Goal: Find specific page/section: Find specific page/section

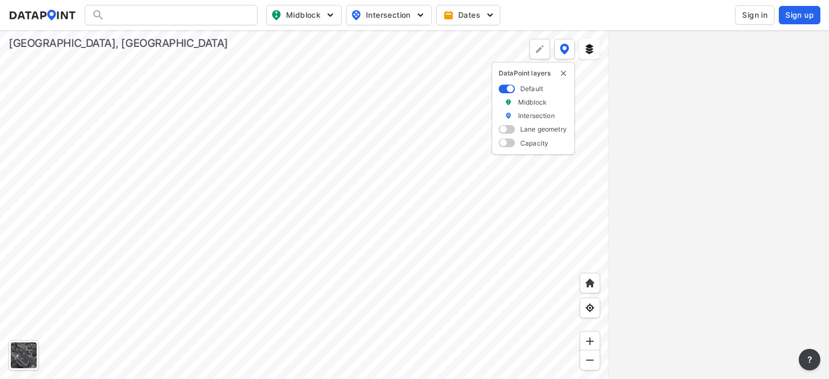
click at [749, 16] on span "Sign in" at bounding box center [754, 15] width 25 height 11
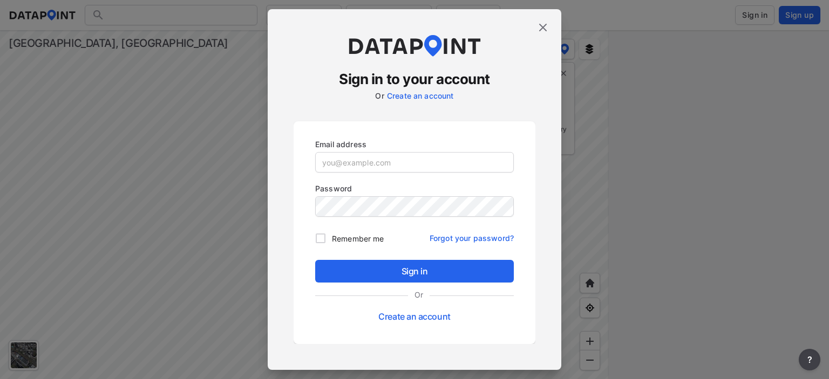
type input "[EMAIL_ADDRESS][DOMAIN_NAME]"
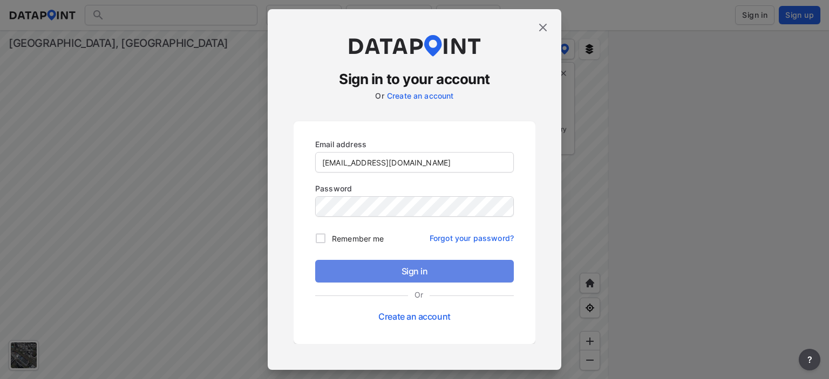
click at [424, 270] on span "Sign in" at bounding box center [414, 271] width 181 height 13
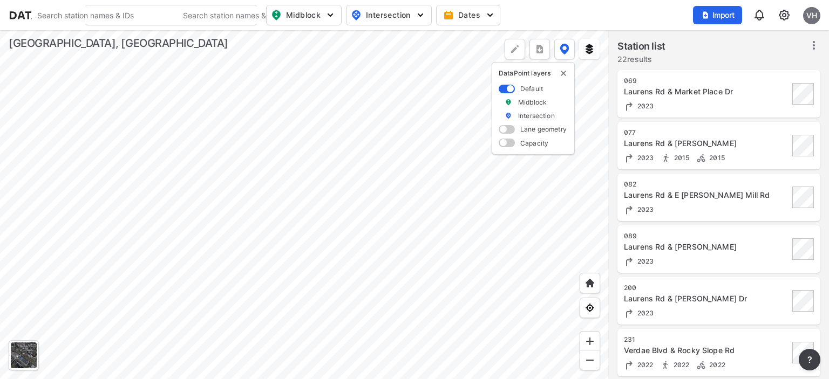
click at [316, 177] on div at bounding box center [304, 204] width 609 height 349
click at [242, 182] on div at bounding box center [304, 204] width 609 height 349
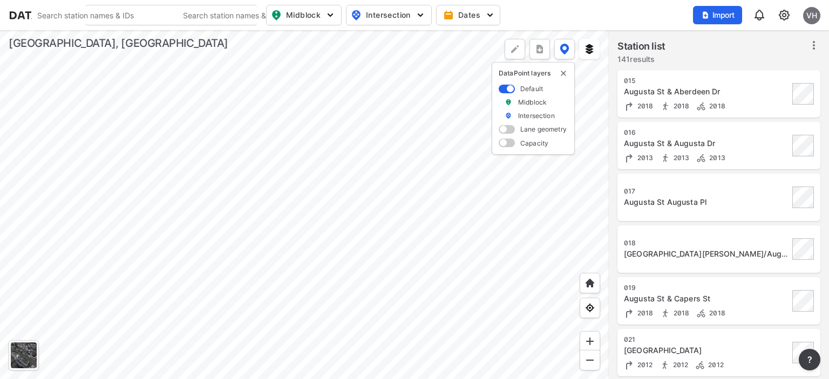
click at [365, 174] on div at bounding box center [304, 204] width 609 height 349
click at [432, 277] on div at bounding box center [304, 204] width 609 height 349
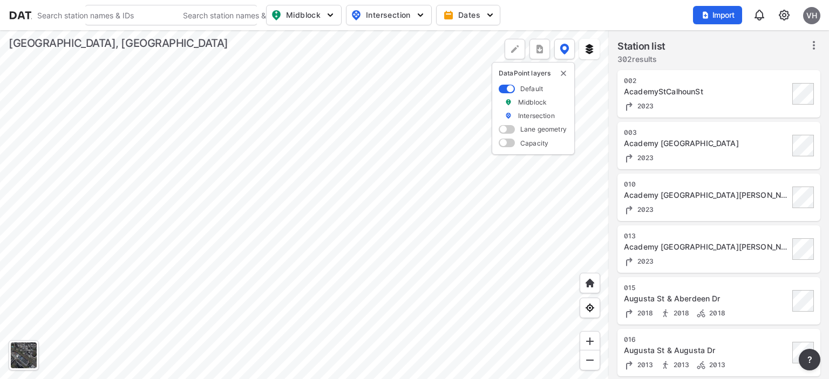
click at [344, 248] on div at bounding box center [304, 204] width 609 height 349
click at [409, 153] on div at bounding box center [304, 204] width 609 height 349
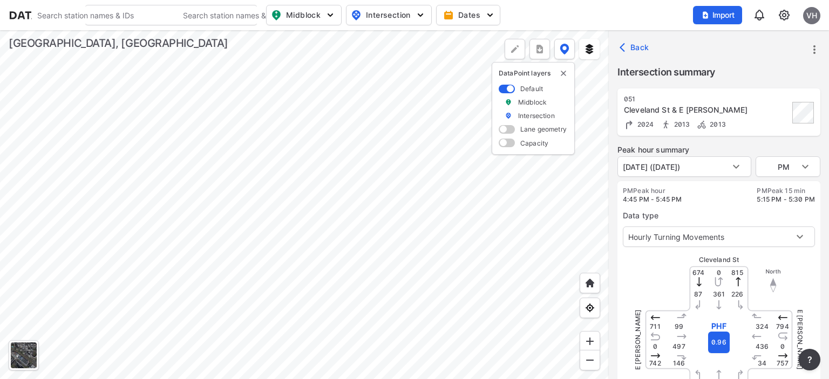
type input "5256"
click at [240, 240] on div at bounding box center [304, 204] width 609 height 349
type input "1289"
click at [683, 168] on body "Search Please enter a search term. Search Please enter a search term. Midblock …" at bounding box center [414, 189] width 829 height 379
click at [420, 254] on div at bounding box center [414, 189] width 829 height 379
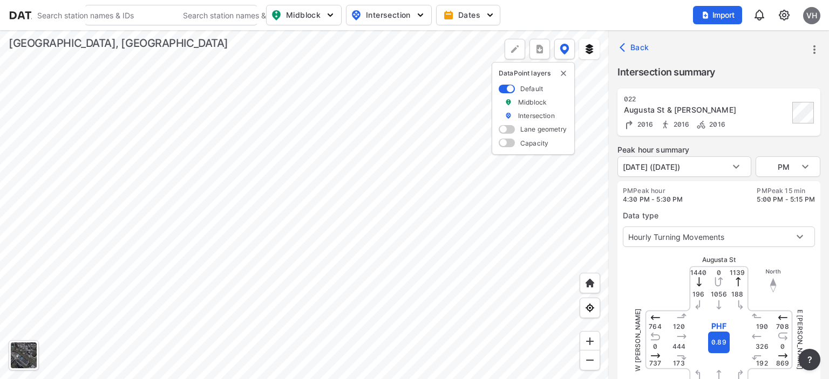
click at [420, 249] on div at bounding box center [304, 204] width 609 height 349
click at [430, 133] on div at bounding box center [304, 204] width 609 height 349
